Goal: Task Accomplishment & Management: Manage account settings

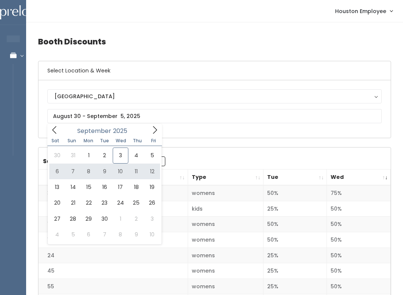
type input "September 6 to September 12"
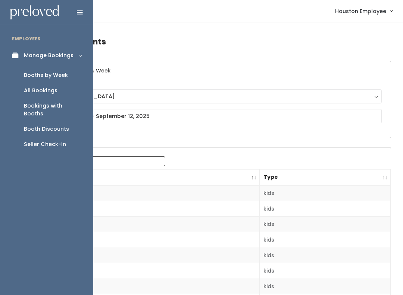
click at [63, 73] on div "Booths by Week" at bounding box center [46, 75] width 44 height 8
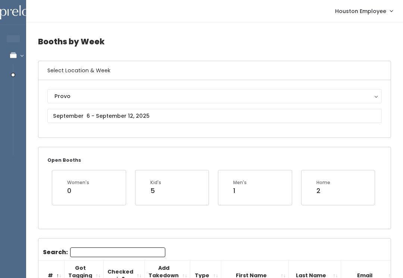
click at [122, 95] on div "Provo" at bounding box center [214, 96] width 320 height 8
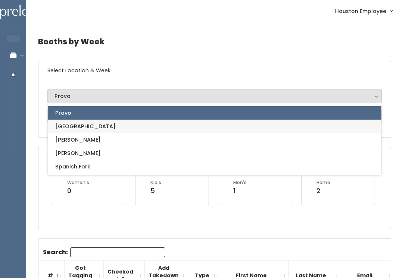
click at [73, 126] on span "[GEOGRAPHIC_DATA]" at bounding box center [85, 126] width 60 height 8
select select "5"
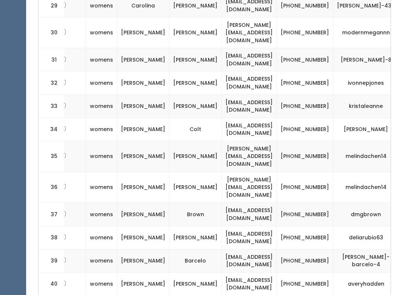
scroll to position [0, 104]
